Goal: Book appointment/travel/reservation

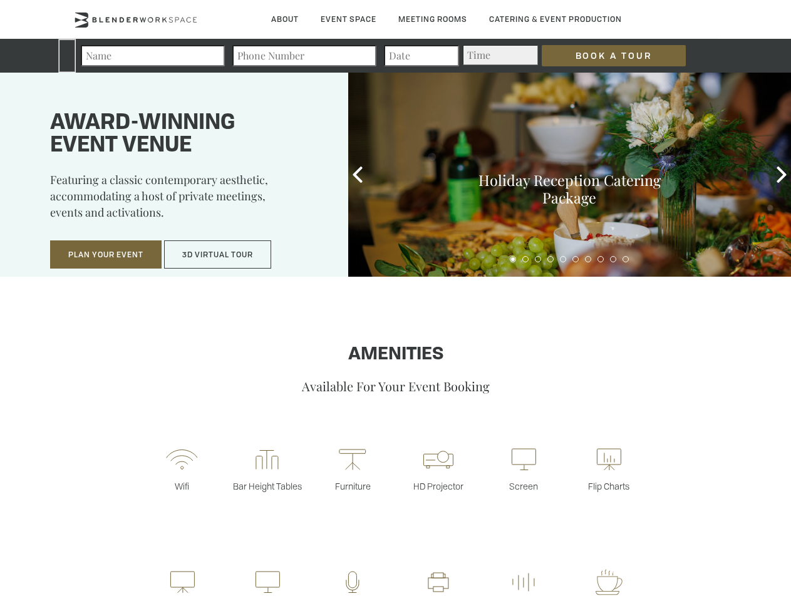
click at [604, 56] on input "Book a Tour" at bounding box center [614, 55] width 144 height 21
click at [106, 255] on button "Plan Your Event" at bounding box center [105, 255] width 111 height 29
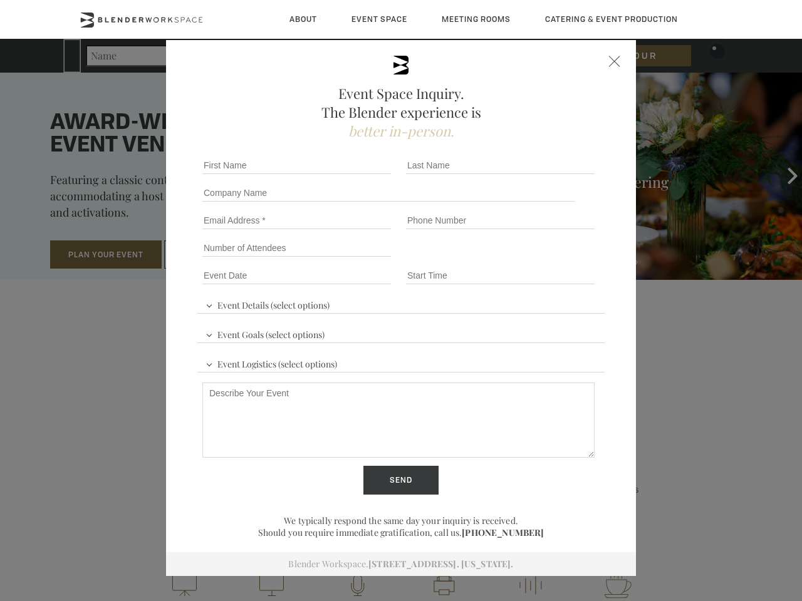
click at [358, 175] on div "First name *" at bounding box center [299, 166] width 204 height 28
click at [782, 175] on div "Event Space Inquiry. The Blender experience is better in-person. Event Details …" at bounding box center [401, 300] width 802 height 601
click at [513, 259] on fieldset "Number of Attendees Budget Range" at bounding box center [400, 248] width 407 height 28
click at [526, 259] on fieldset "Number of Attendees Budget Range" at bounding box center [400, 248] width 407 height 28
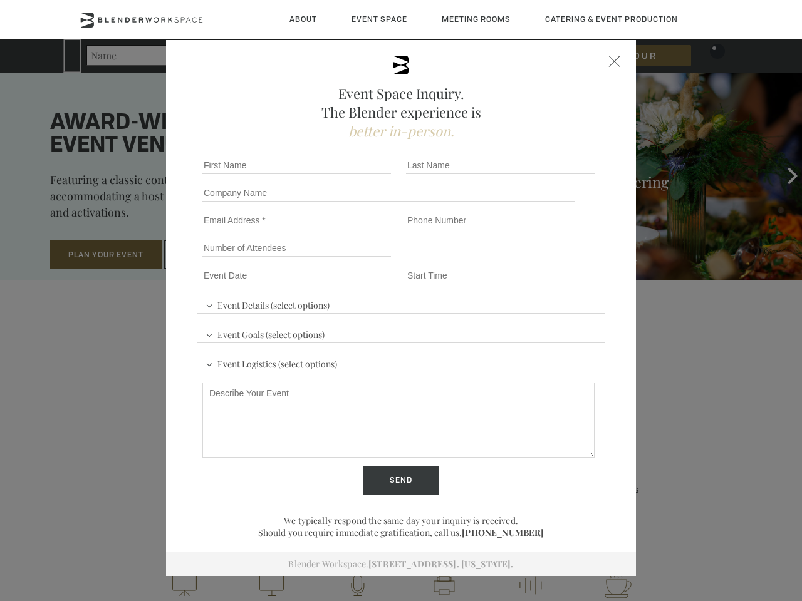
click at [538, 259] on fieldset "Number of Attendees Budget Range" at bounding box center [400, 248] width 407 height 28
click at [551, 259] on fieldset "Number of Attendees Budget Range" at bounding box center [400, 248] width 407 height 28
click at [563, 259] on fieldset "Number of Attendees Budget Range" at bounding box center [400, 248] width 407 height 28
